Goal: Obtain resource: Obtain resource

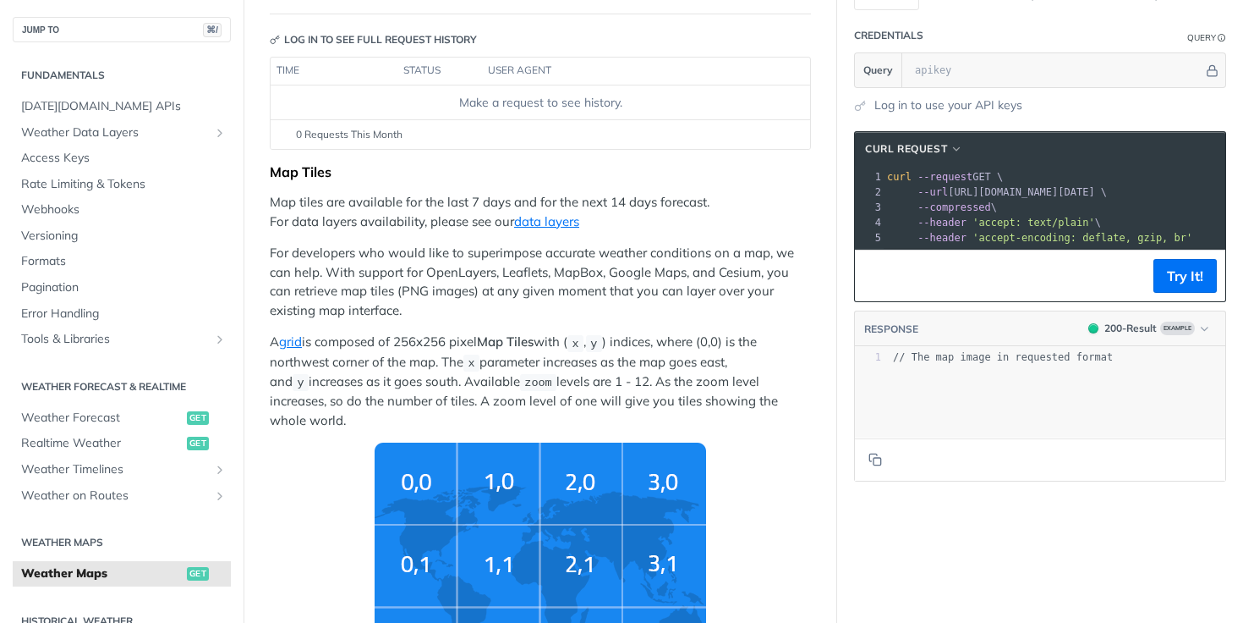
scroll to position [169, 0]
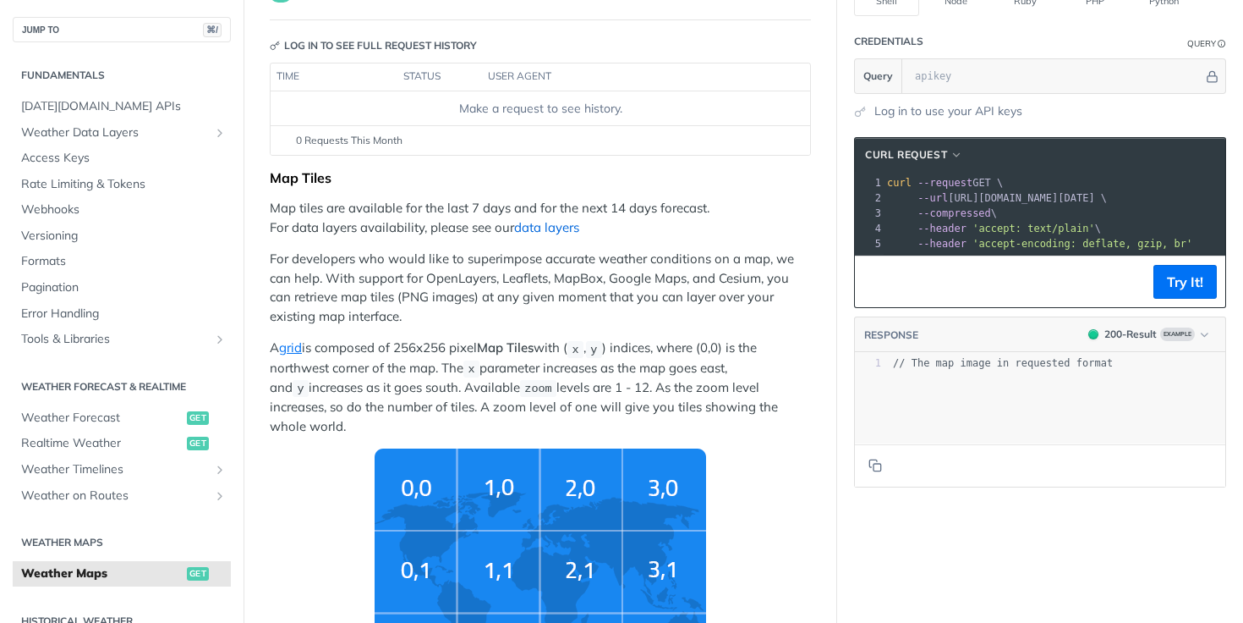
click at [547, 225] on link "data layers" at bounding box center [546, 227] width 65 height 16
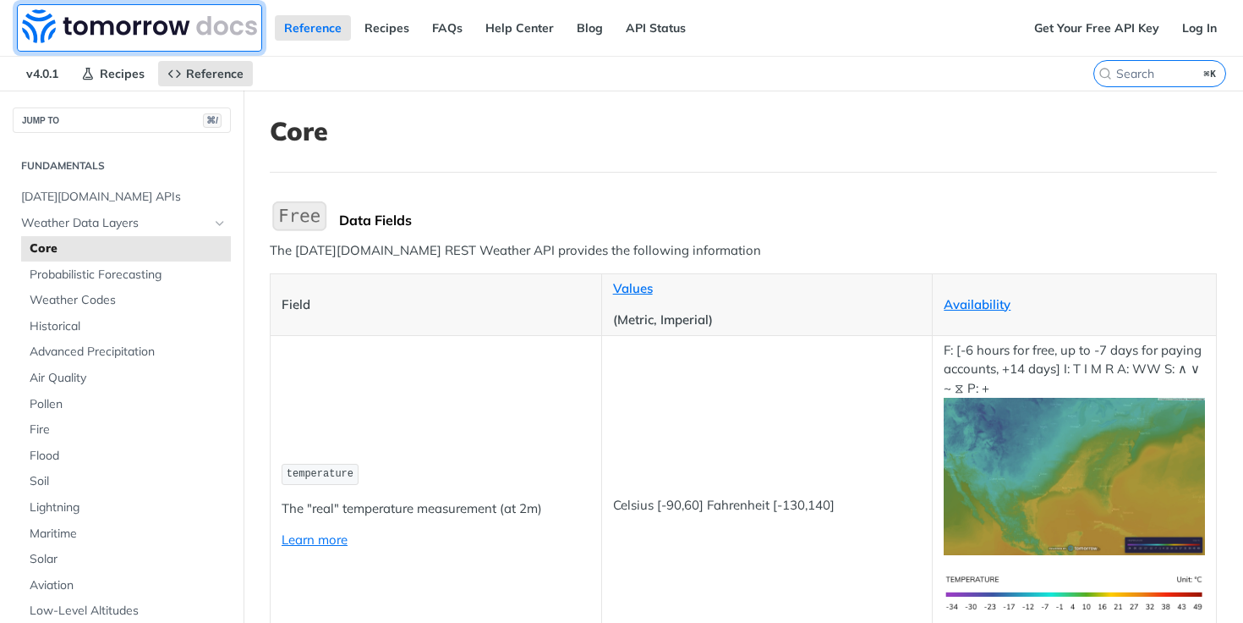
click at [181, 29] on img at bounding box center [139, 26] width 235 height 34
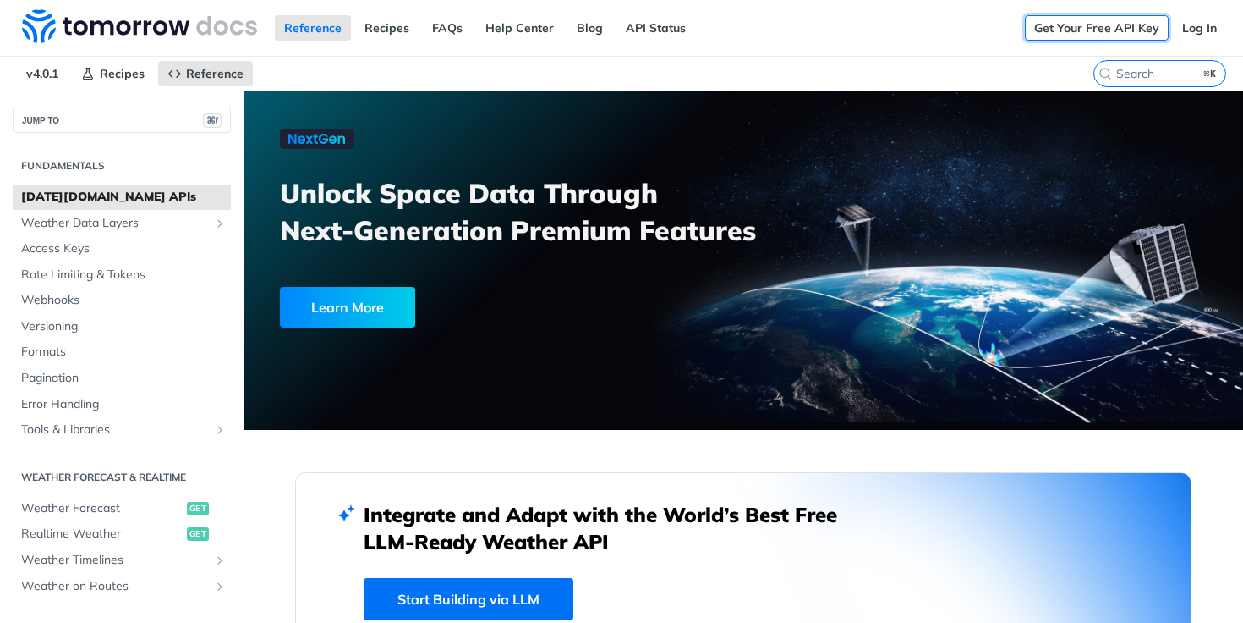
click at [1149, 20] on link "Get Your Free API Key" at bounding box center [1097, 27] width 144 height 25
